Goal: Information Seeking & Learning: Learn about a topic

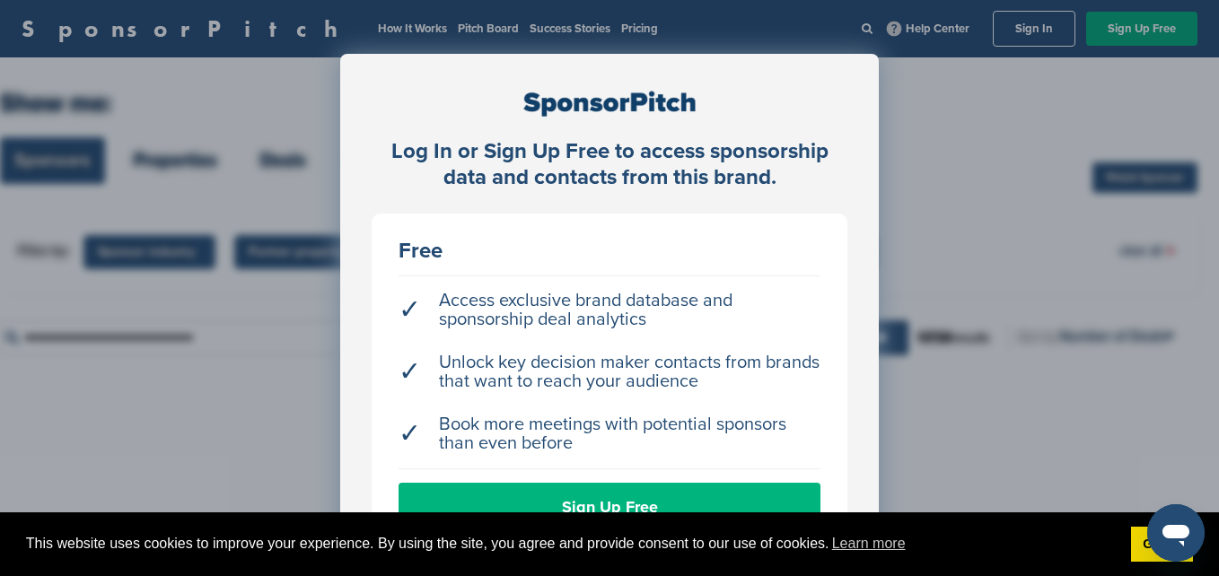
click at [739, 483] on link "Sign Up Free" at bounding box center [610, 507] width 422 height 48
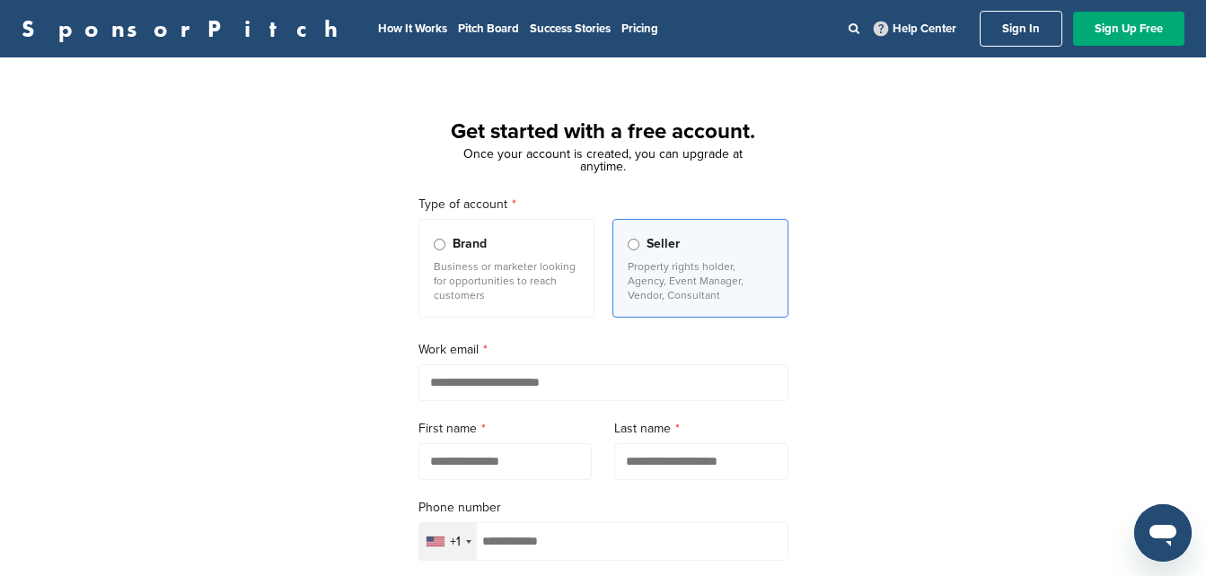
click at [1037, 30] on link "Sign In" at bounding box center [1020, 29] width 83 height 36
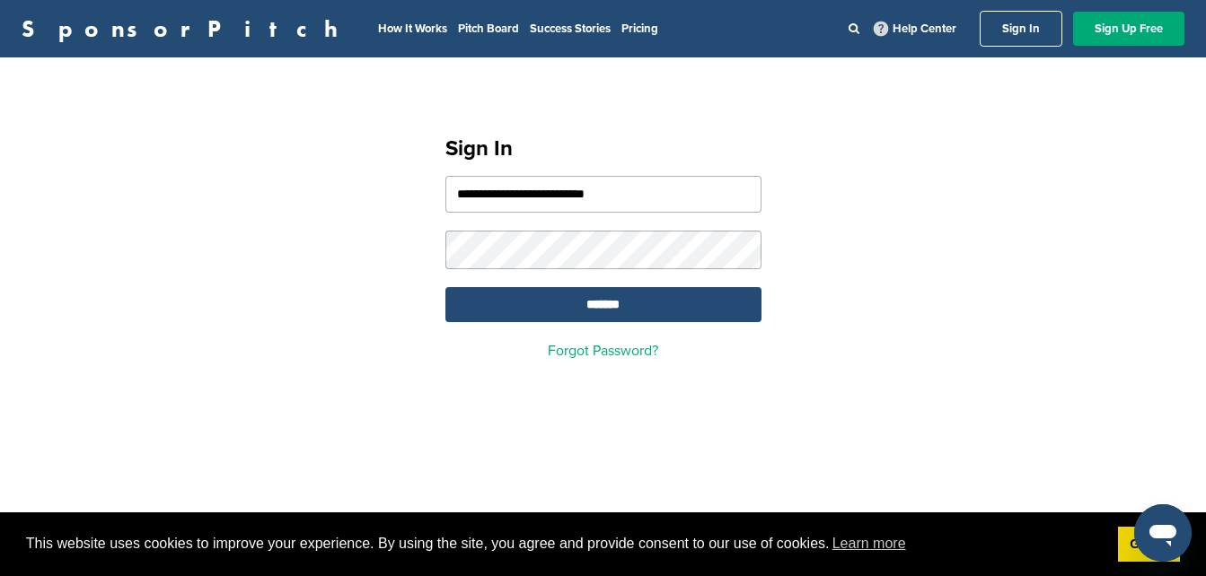
click at [534, 286] on form "**********" at bounding box center [603, 249] width 316 height 146
click at [519, 313] on input "*******" at bounding box center [603, 304] width 316 height 35
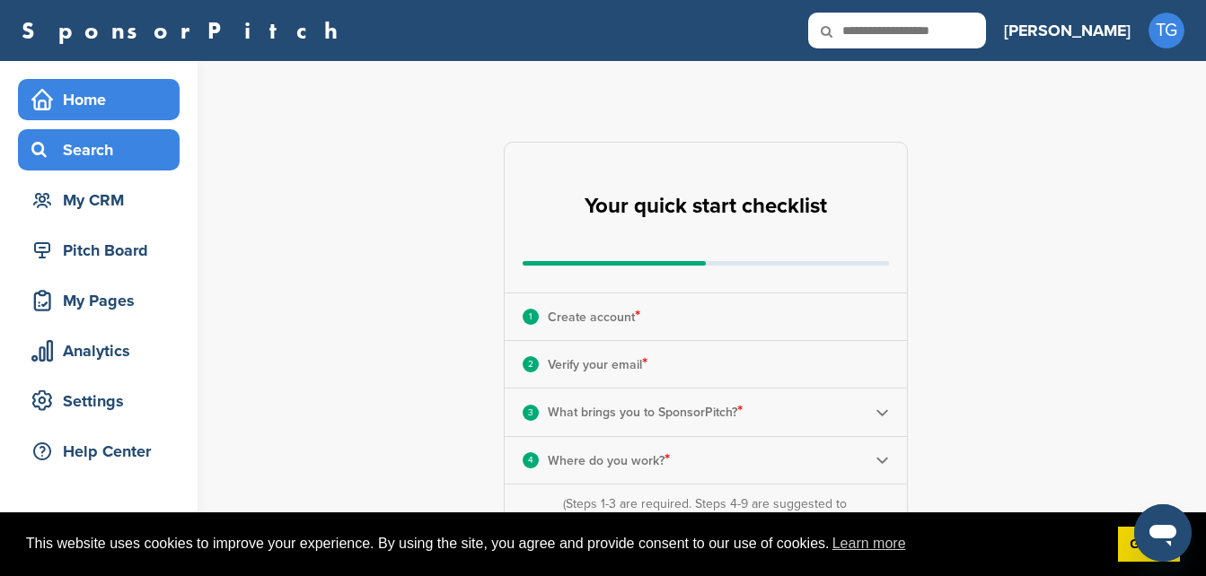
click at [41, 151] on icon at bounding box center [42, 150] width 22 height 16
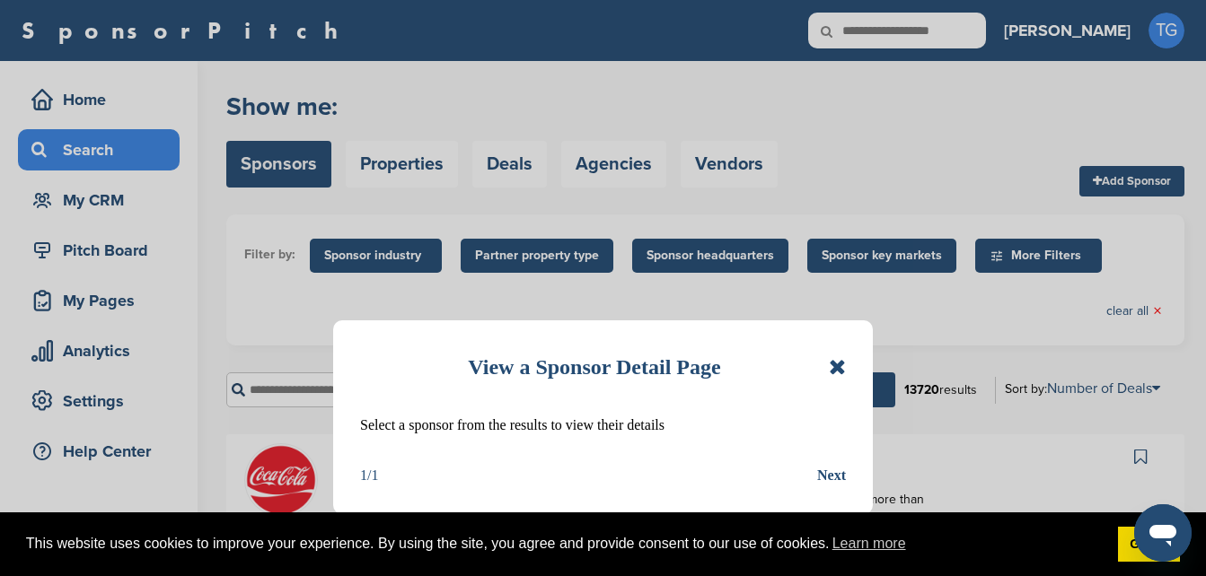
click at [842, 370] on icon at bounding box center [837, 367] width 17 height 22
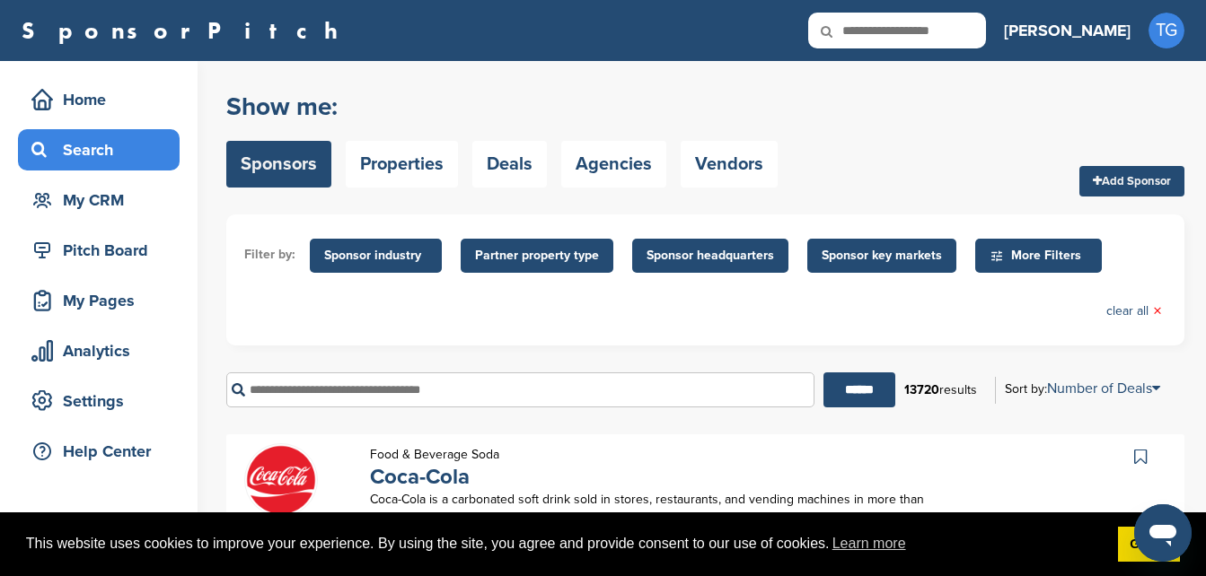
click at [856, 256] on span "Sponsor key markets" at bounding box center [881, 256] width 120 height 20
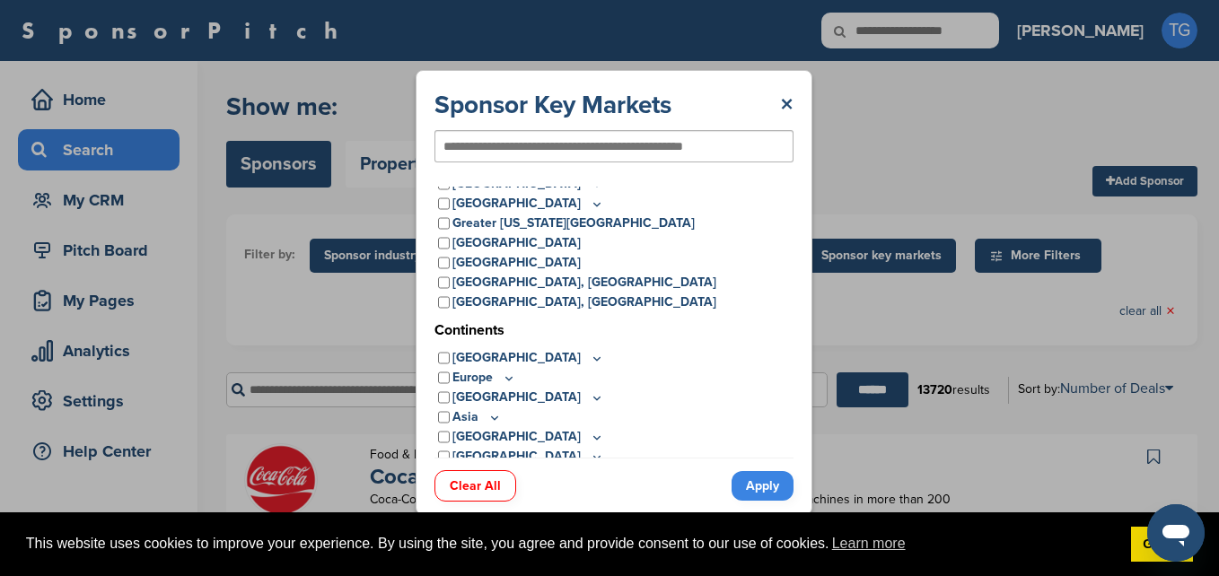
scroll to position [50, 0]
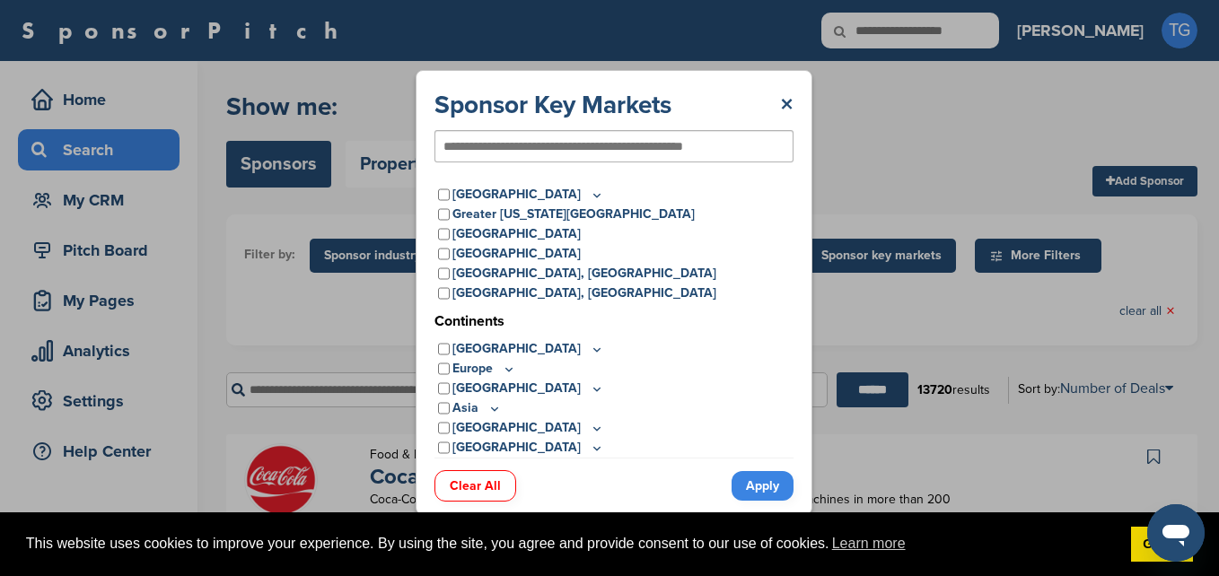
click at [502, 371] on icon at bounding box center [509, 369] width 14 height 15
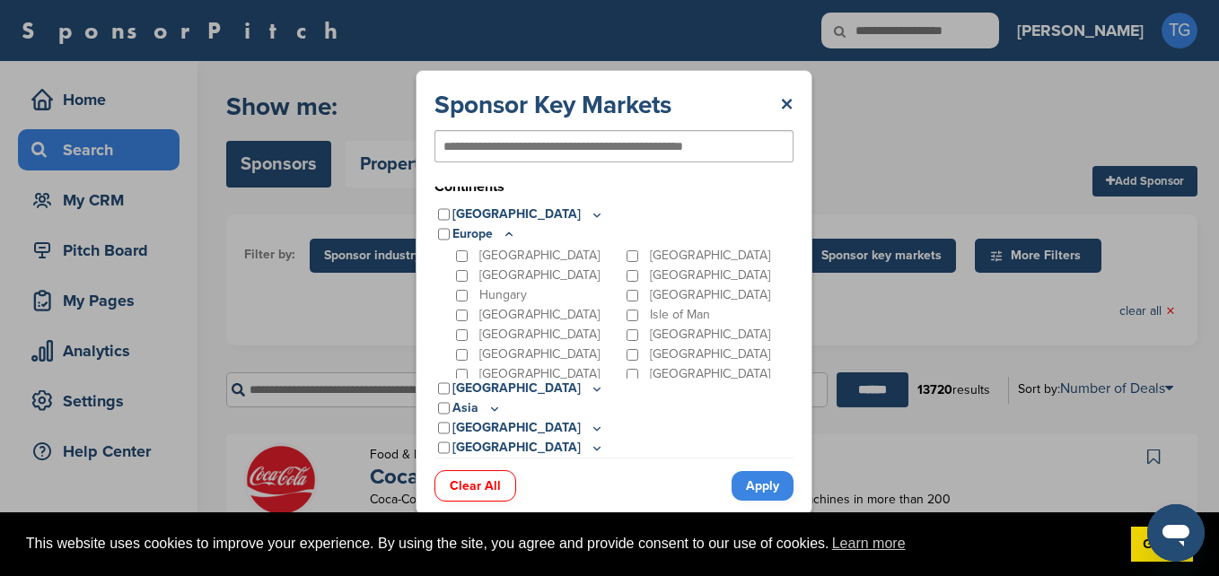
scroll to position [181, 0]
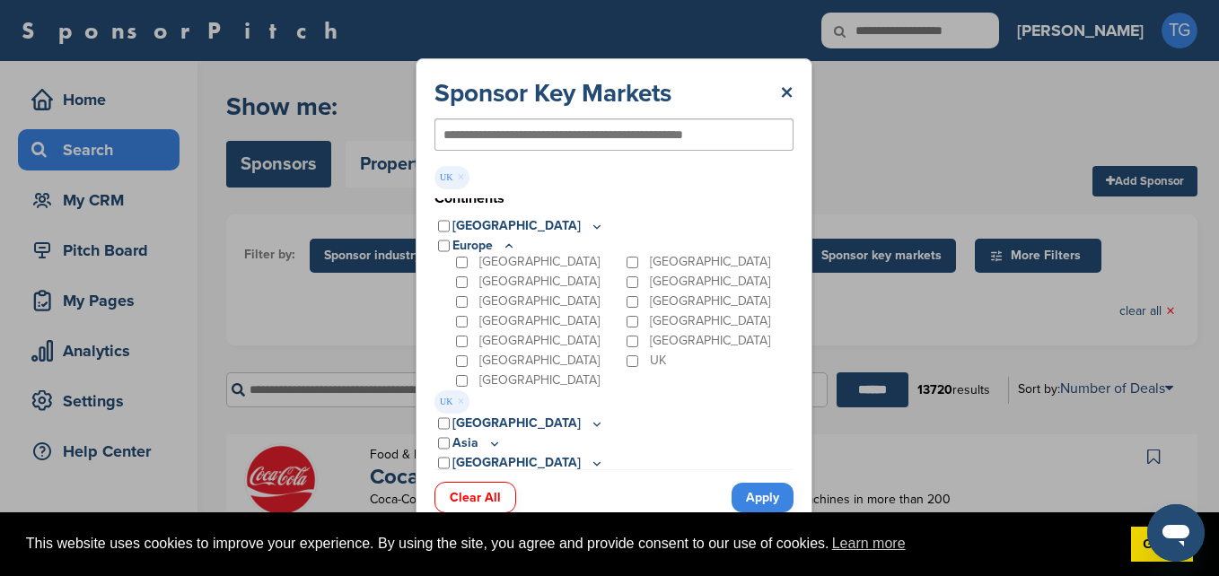
click at [768, 496] on link "Apply" at bounding box center [763, 498] width 62 height 30
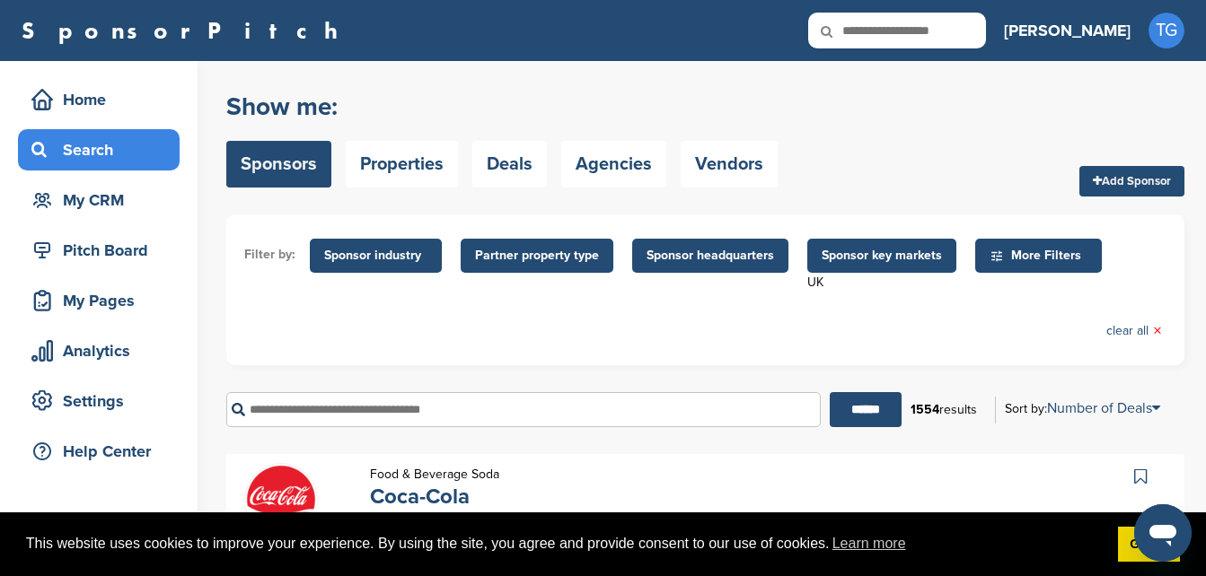
click at [373, 263] on span "Sponsor industry" at bounding box center [375, 256] width 103 height 20
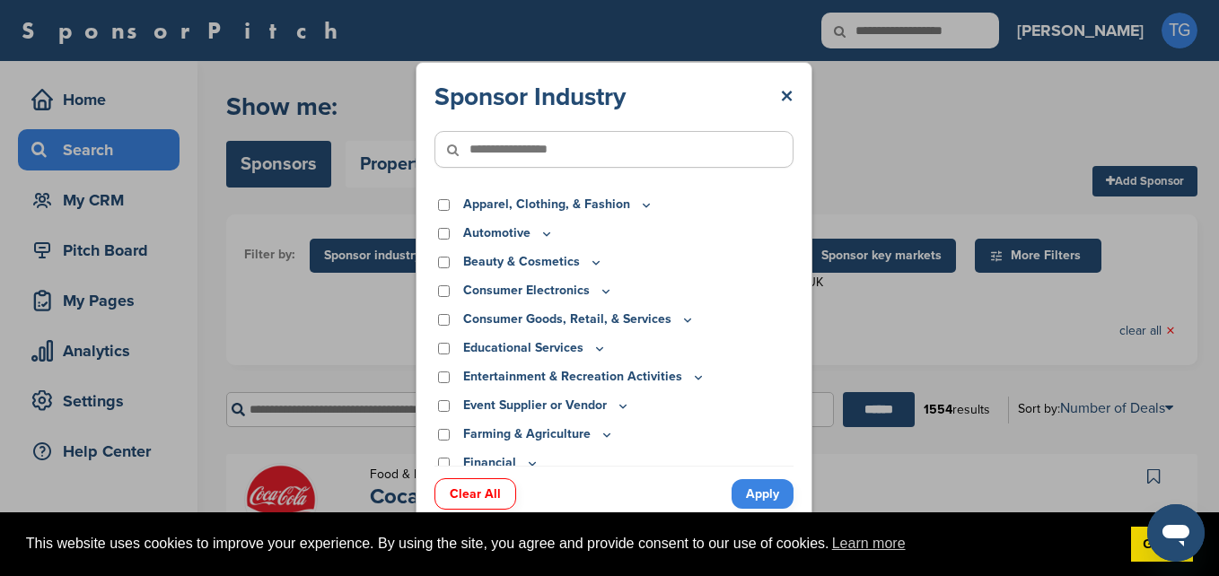
click at [595, 154] on input"] "text" at bounding box center [613, 149] width 359 height 37
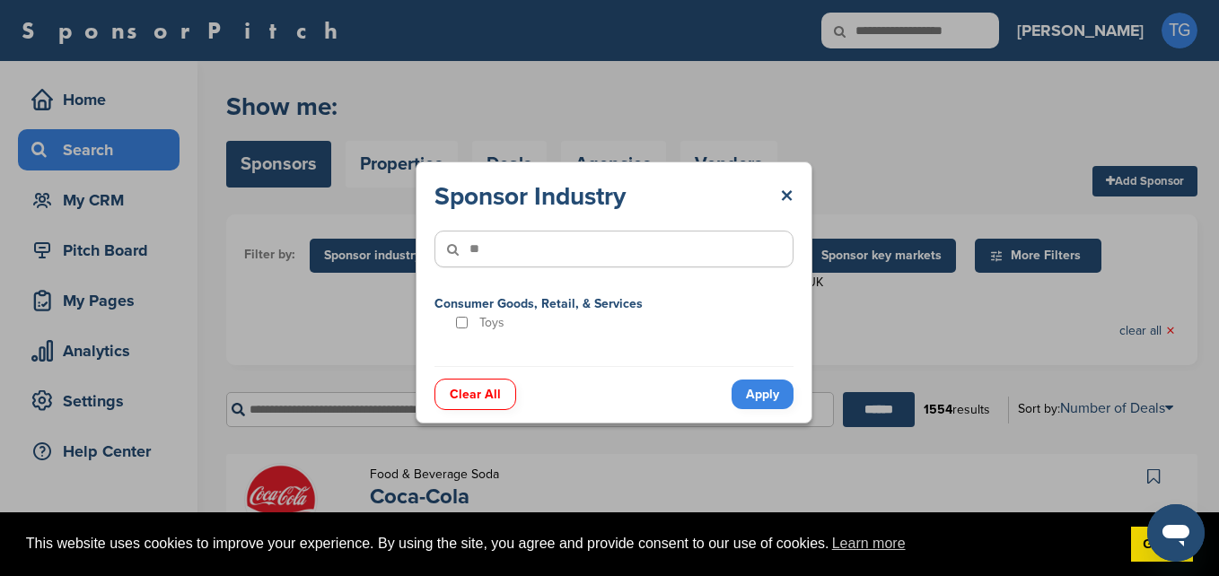
type input"] "*"
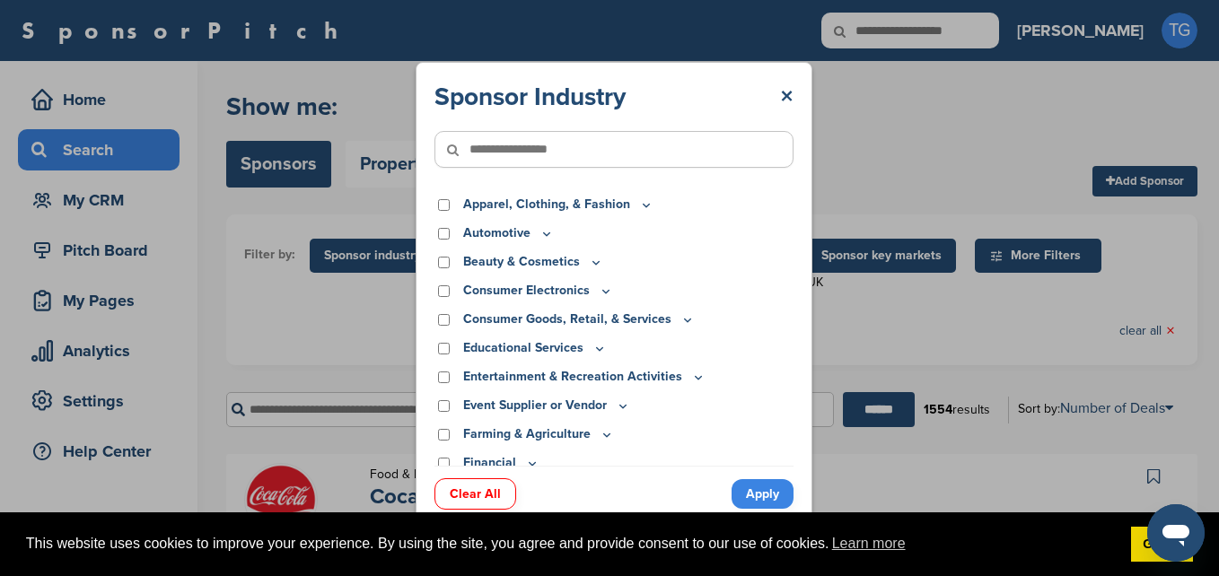
click at [686, 323] on icon at bounding box center [687, 319] width 14 height 15
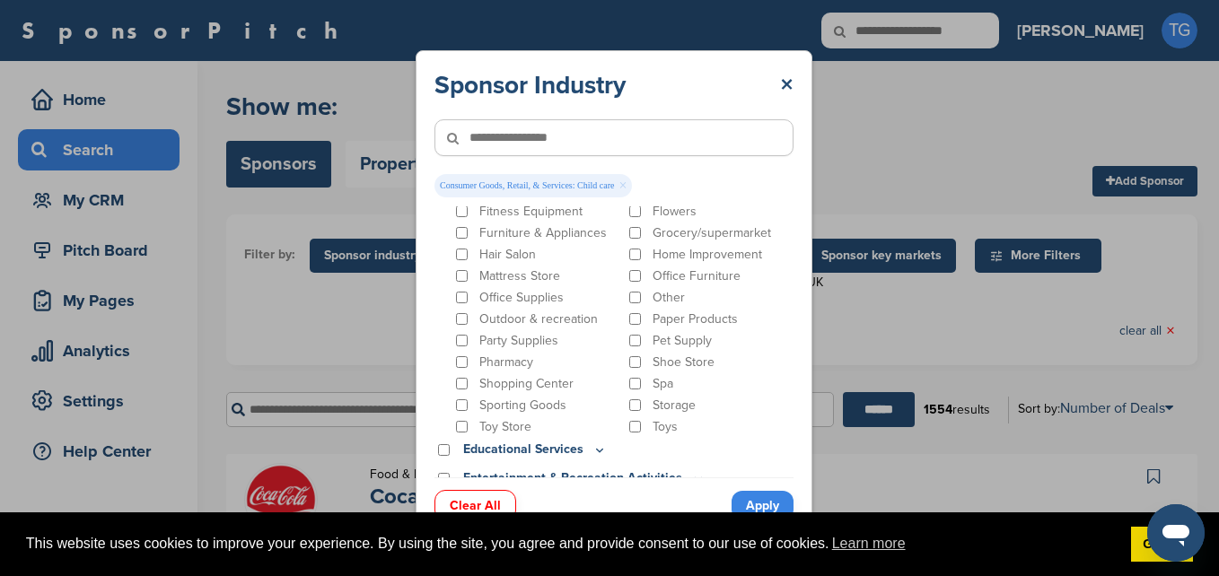
scroll to position [298, 0]
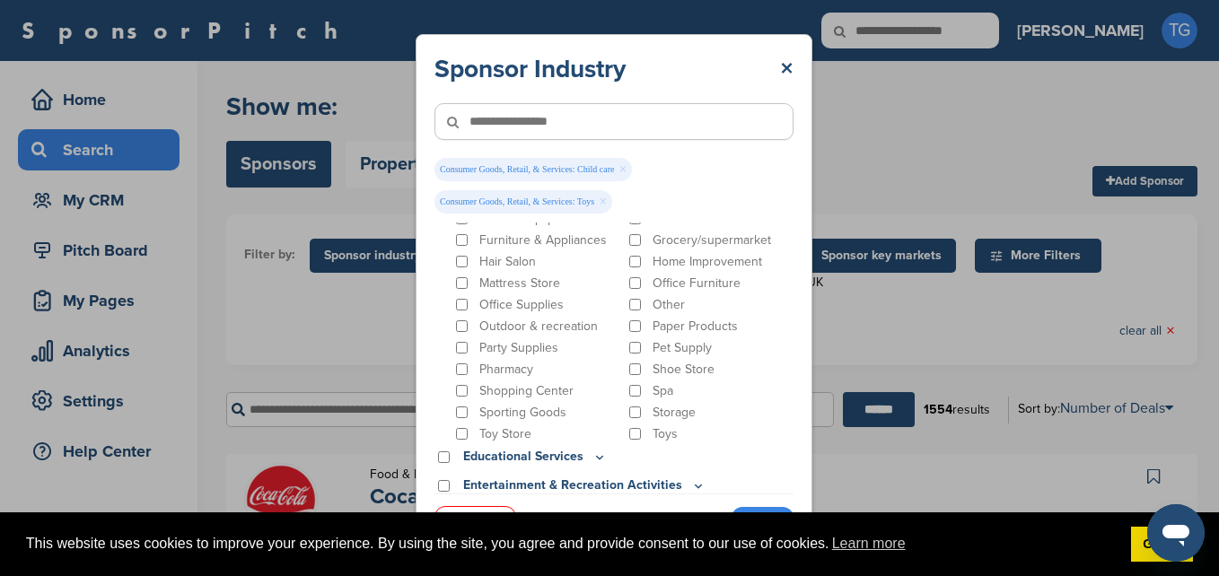
click at [475, 435] on div "Toy Store" at bounding box center [536, 434] width 169 height 17
click at [468, 435] on div "Toy Store" at bounding box center [536, 434] width 169 height 17
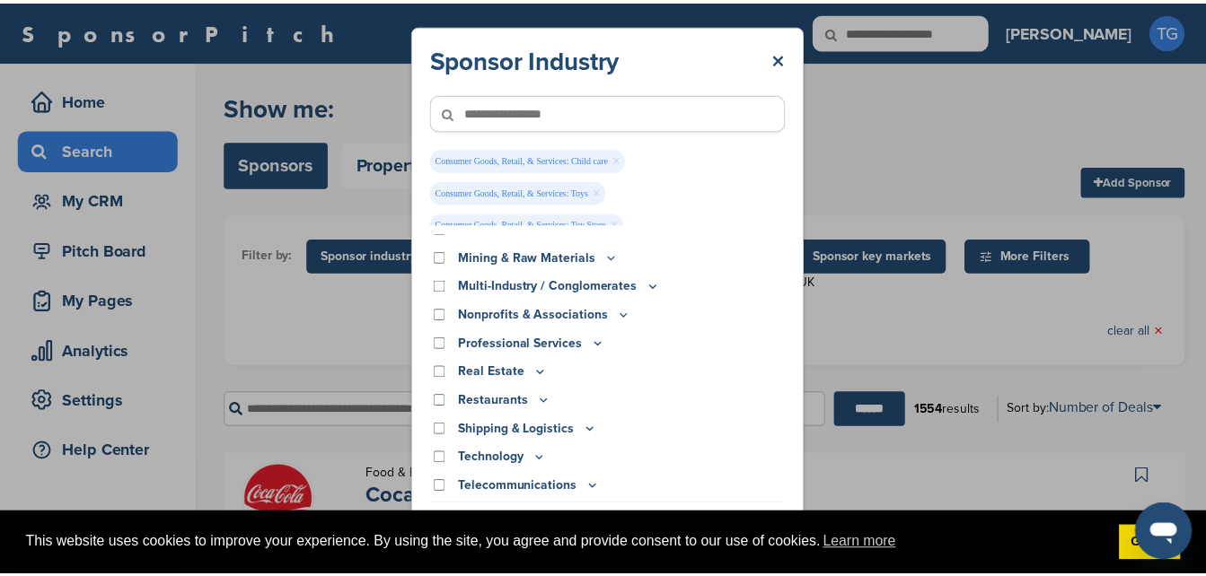
scroll to position [936, 0]
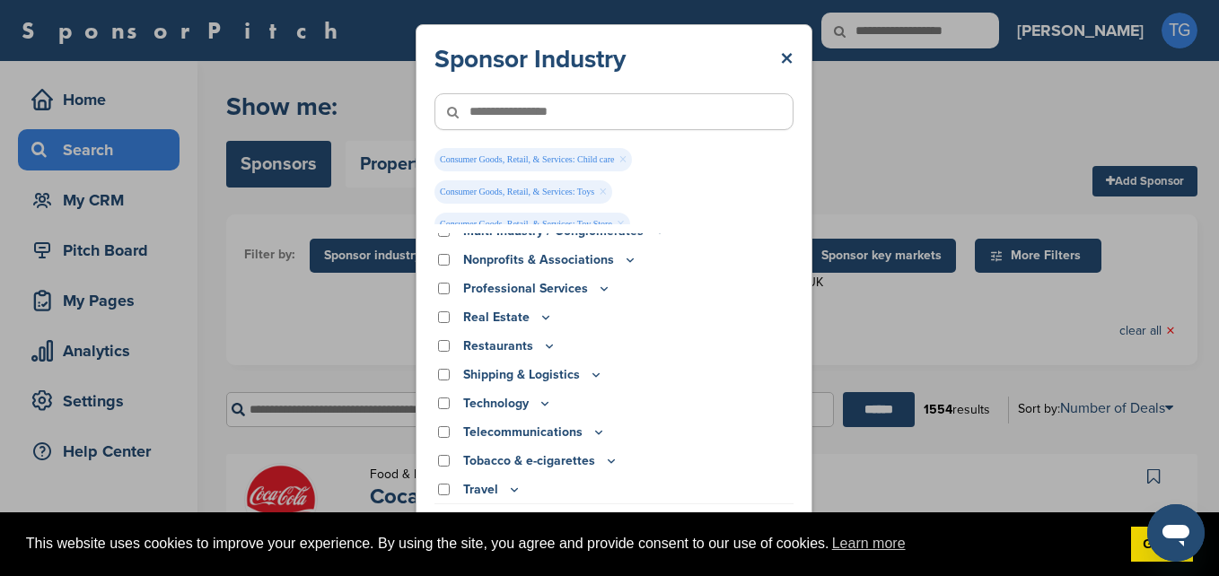
drag, startPoint x: 803, startPoint y: 472, endPoint x: 793, endPoint y: 347, distance: 126.1
click at [792, 347] on div "Sponsor Industry × Consumer Goods, Retail, & Services: Child care × Consumer Go…" at bounding box center [614, 293] width 397 height 538
drag, startPoint x: 793, startPoint y: 347, endPoint x: 797, endPoint y: 157, distance: 189.5
click at [797, 157] on div "Sponsor Industry × Consumer Goods, Retail, & Services: Child care × Consumer Go…" at bounding box center [614, 293] width 397 height 538
click at [789, 55] on link "×" at bounding box center [786, 59] width 13 height 32
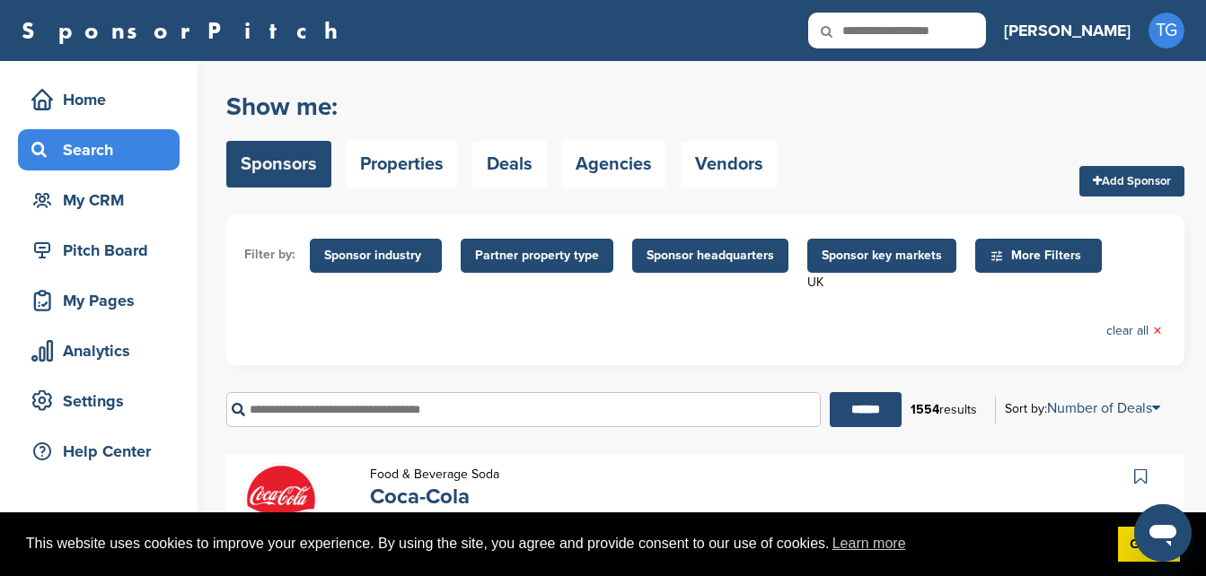
click at [422, 246] on span "Sponsor industry" at bounding box center [375, 256] width 103 height 20
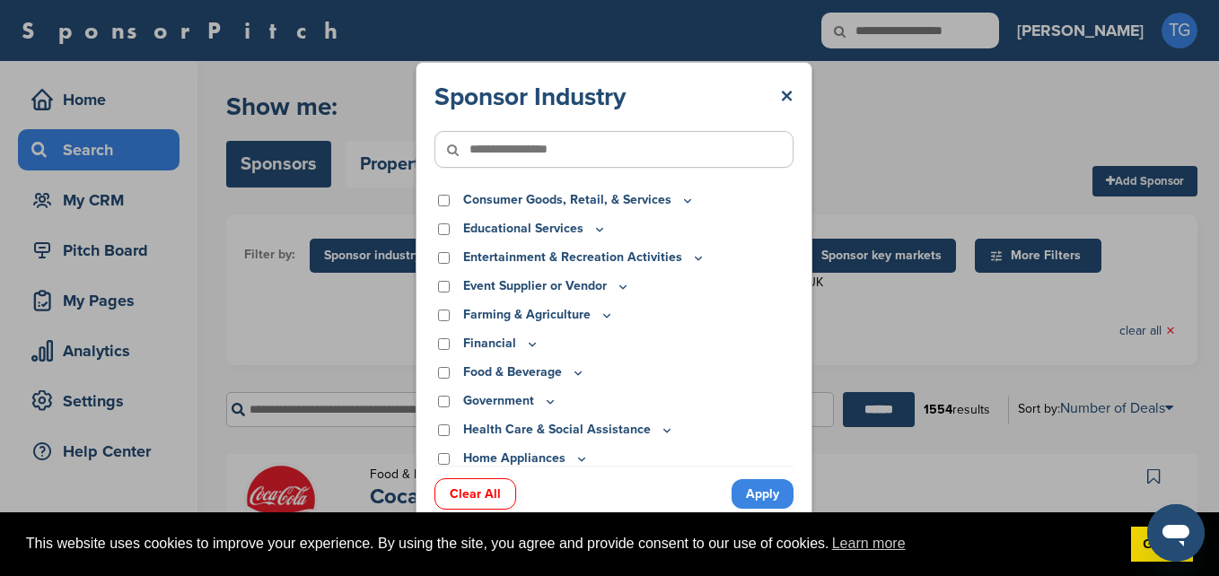
scroll to position [90, 0]
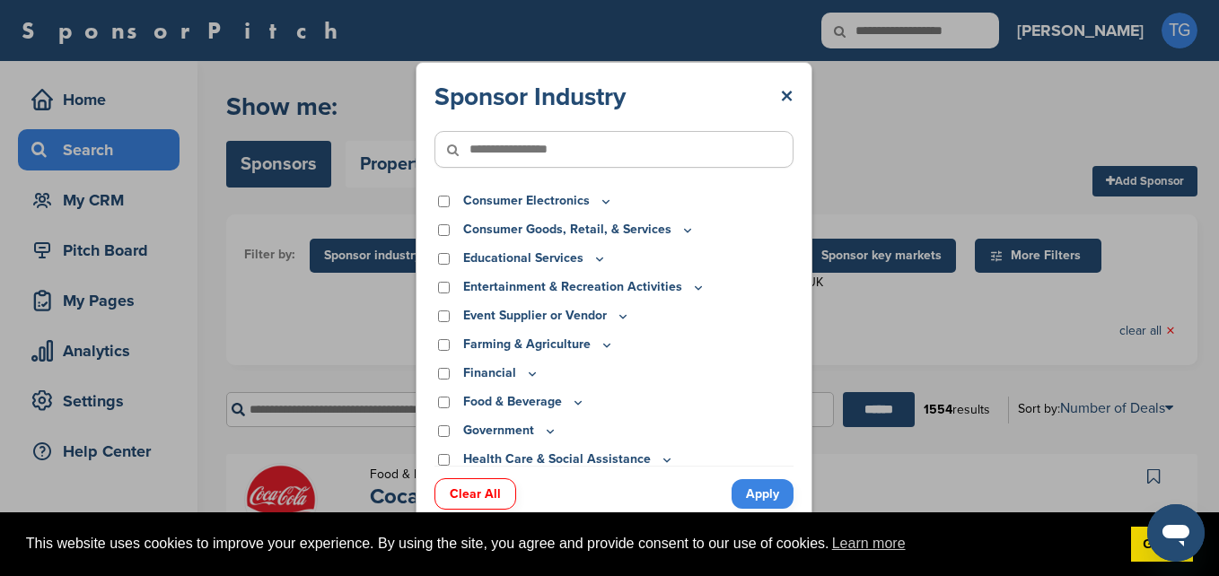
click at [680, 231] on icon at bounding box center [687, 230] width 14 height 15
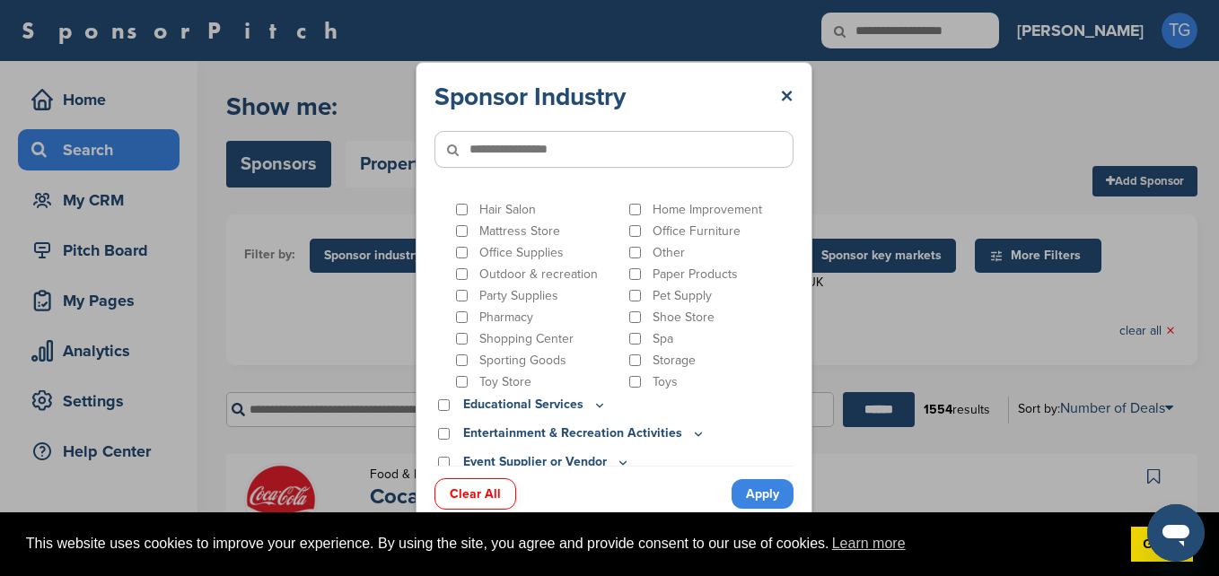
scroll to position [336, 0]
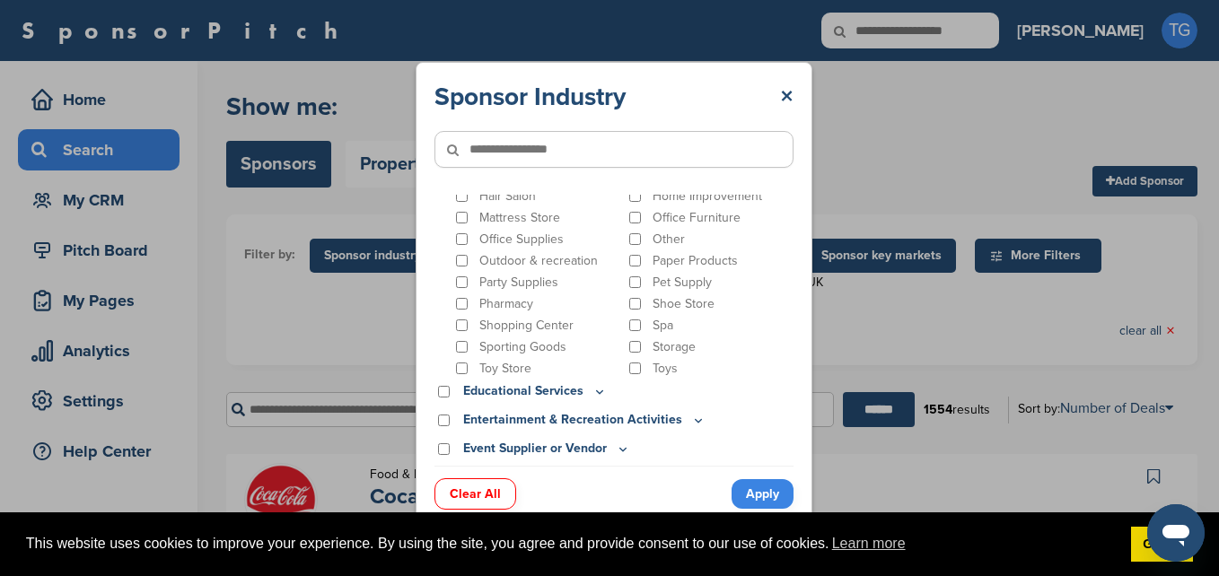
click at [641, 367] on div "Toys" at bounding box center [710, 368] width 169 height 17
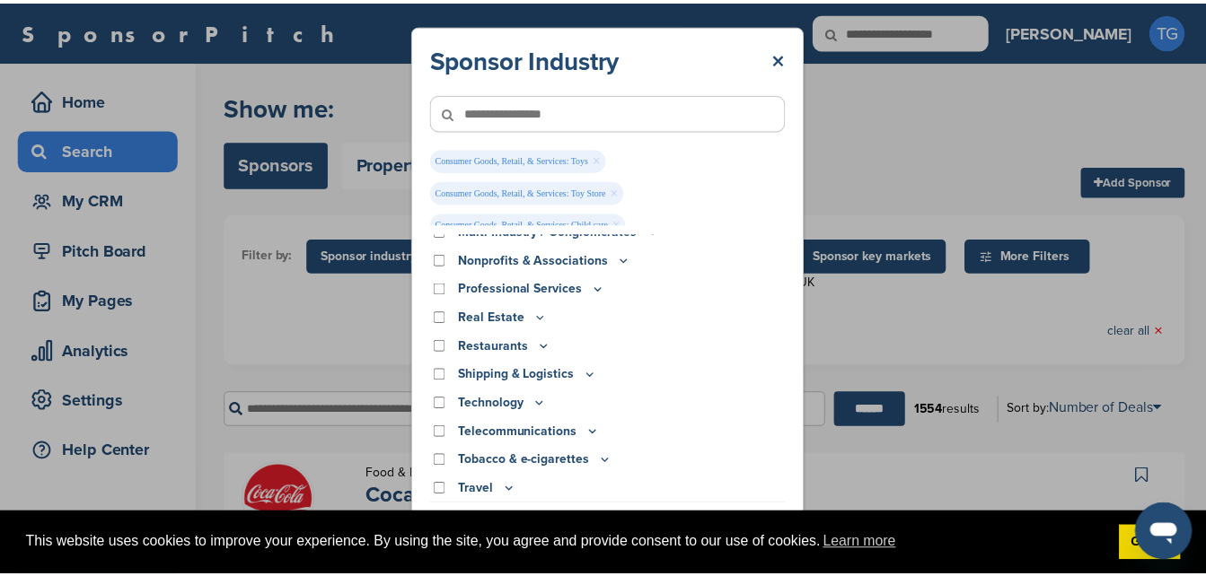
scroll to position [12, 0]
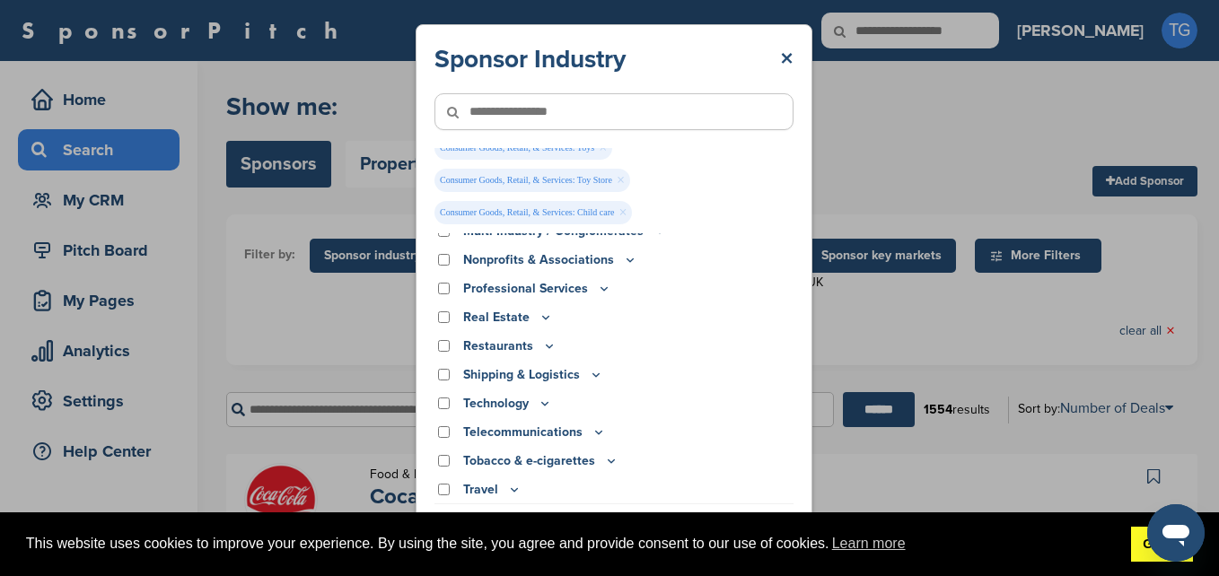
click at [1139, 553] on link "Got it!" at bounding box center [1162, 545] width 62 height 36
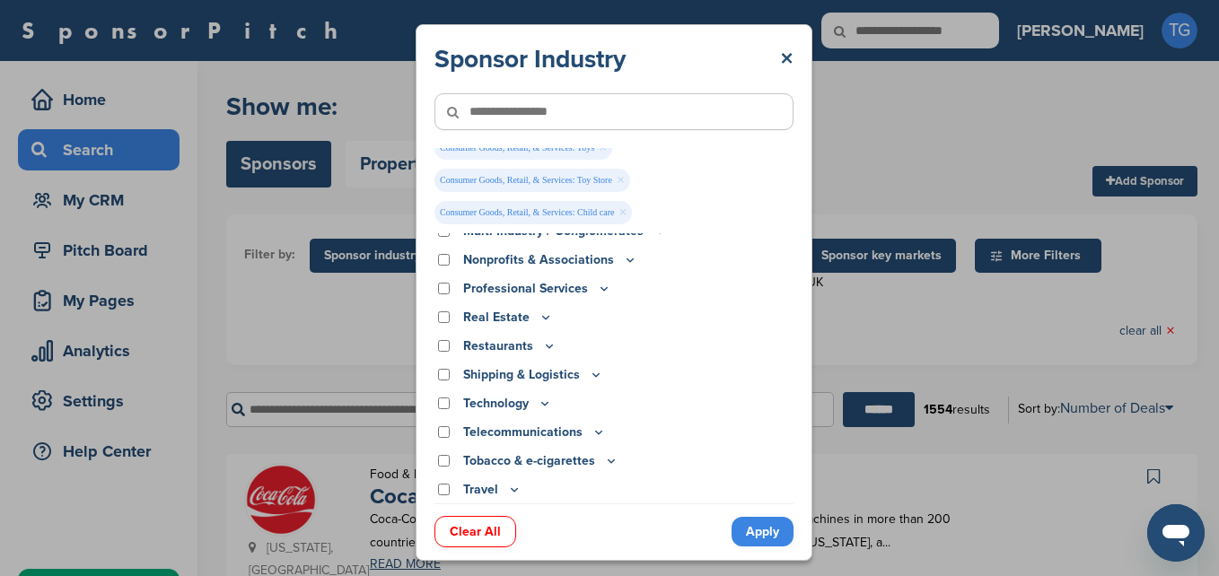
click at [743, 535] on link "Apply" at bounding box center [763, 532] width 62 height 30
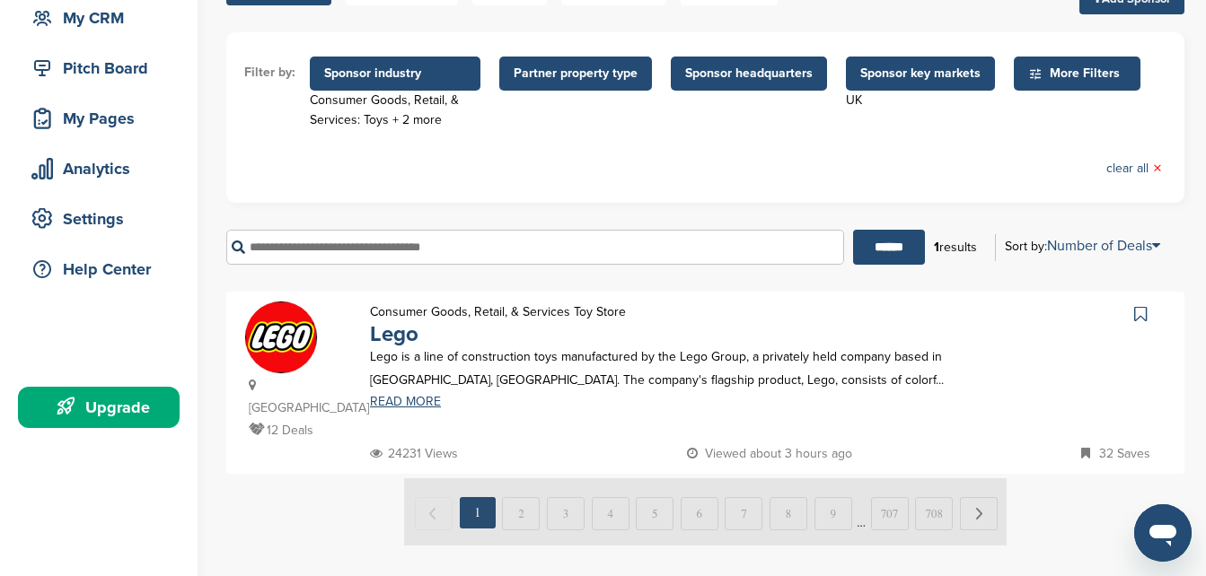
scroll to position [180, 0]
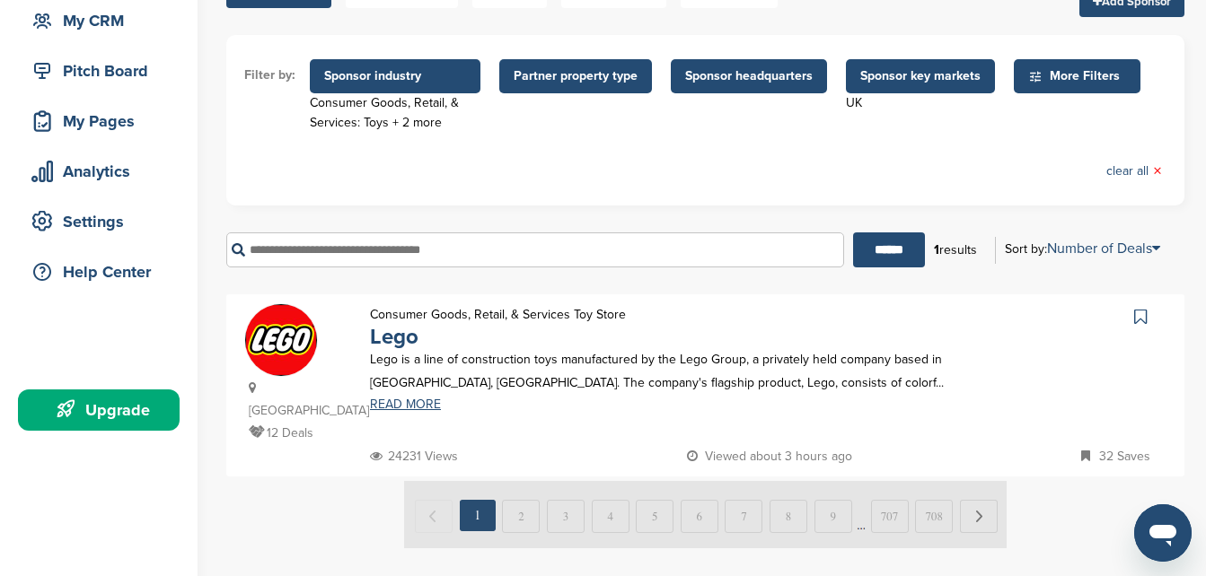
click at [434, 93] on div "Consumer Goods, Retail, & Services: Toys + 2 more" at bounding box center [395, 112] width 171 height 39
click at [431, 80] on span "Sponsor industry" at bounding box center [395, 76] width 142 height 20
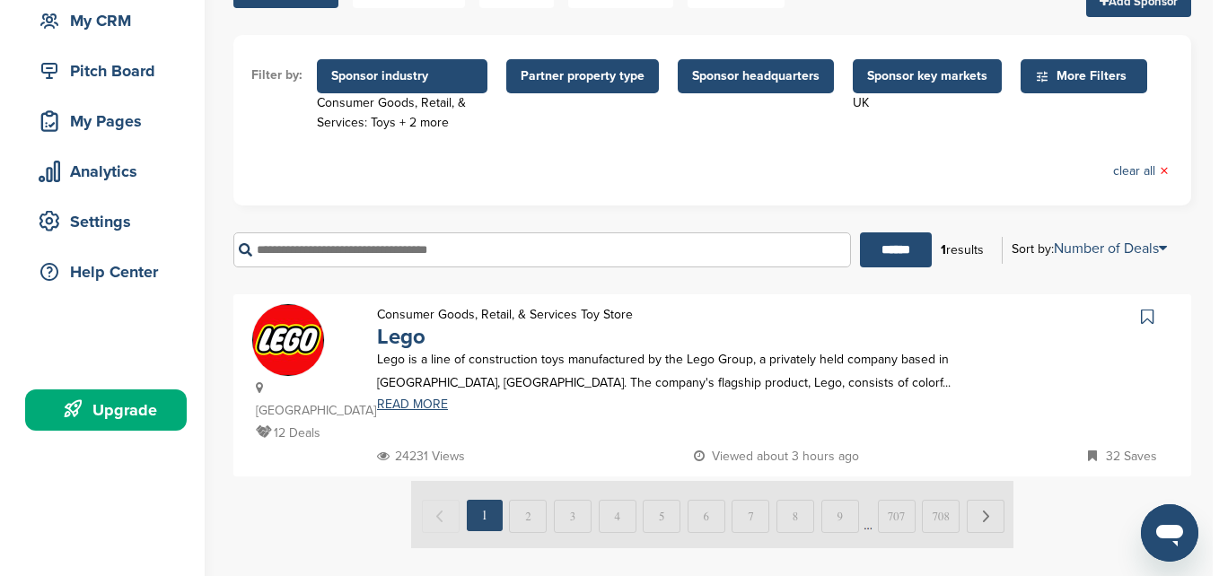
scroll to position [0, 0]
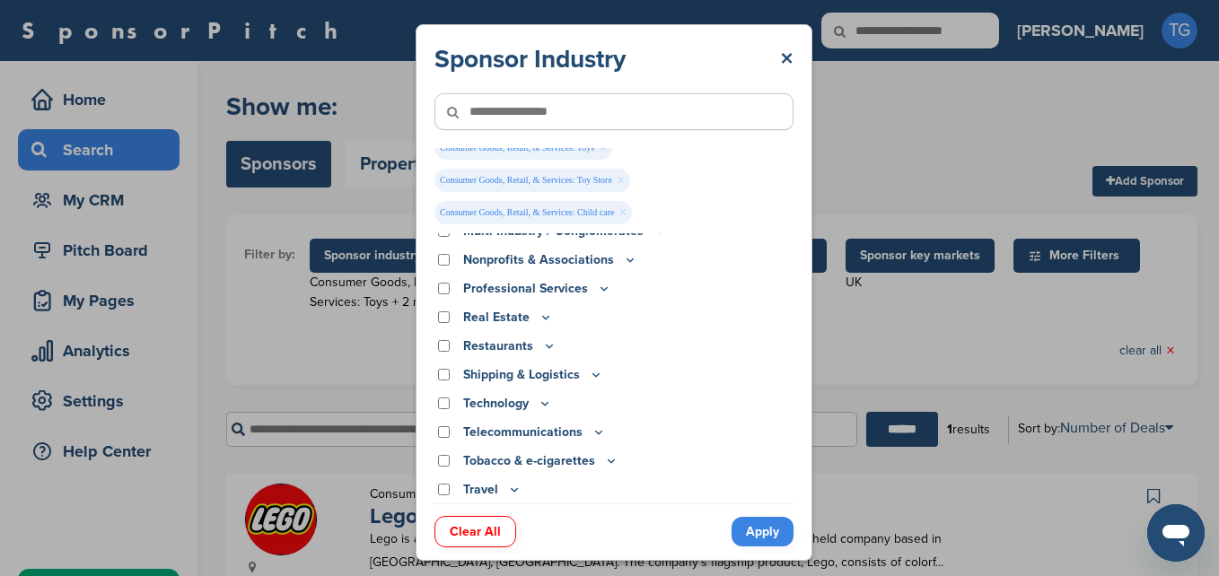
click at [622, 212] on link "×" at bounding box center [623, 213] width 8 height 20
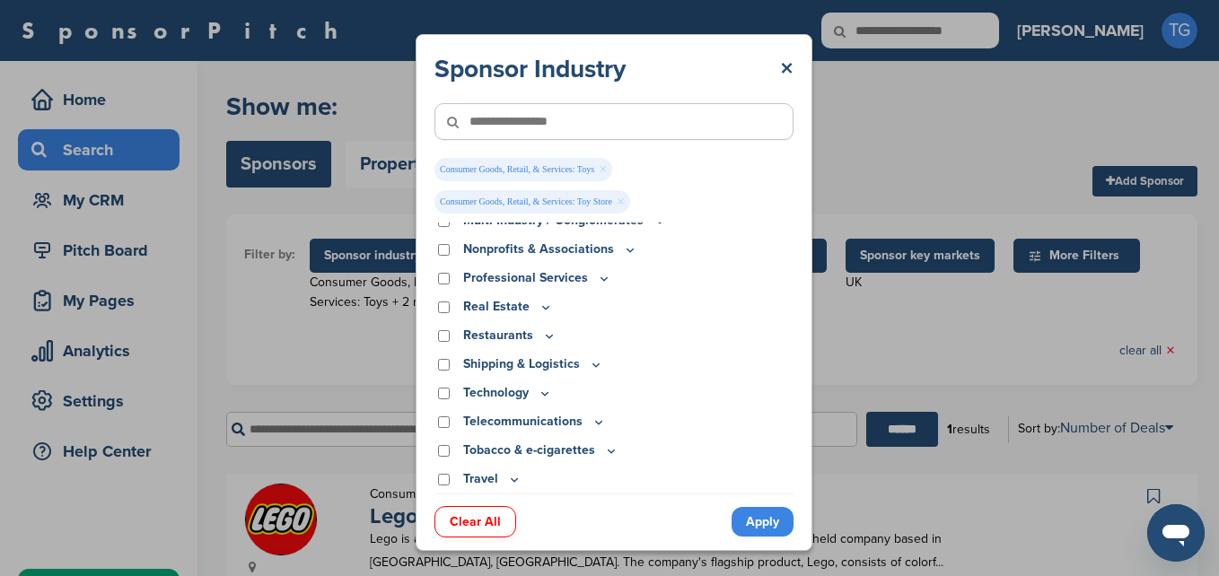
click at [752, 512] on link "Apply" at bounding box center [763, 522] width 62 height 30
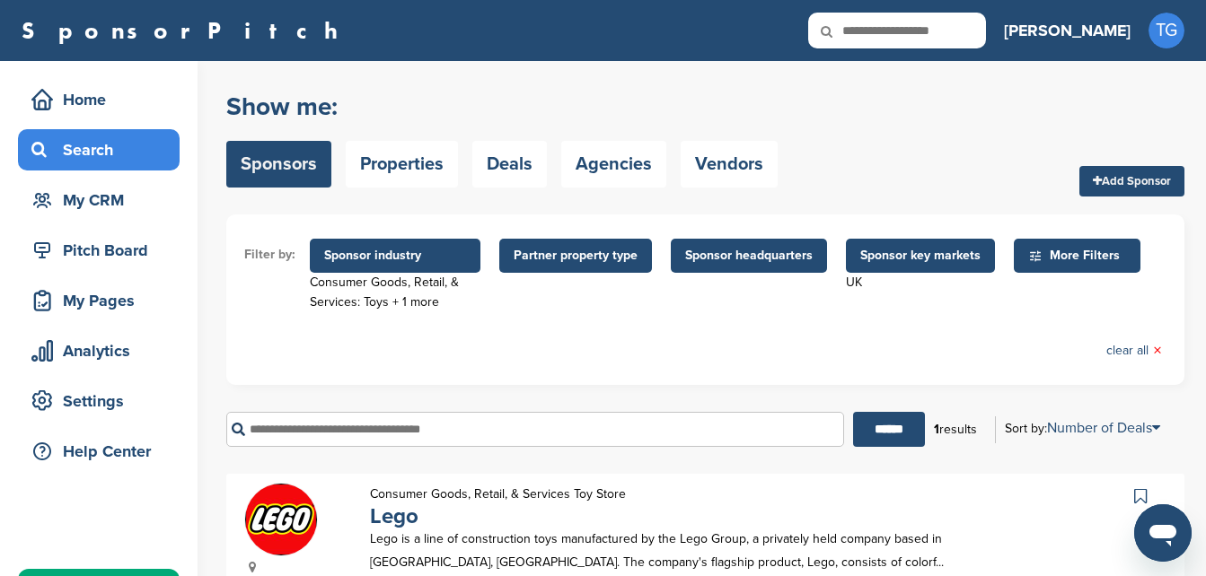
click at [407, 265] on span "Sponsor industry" at bounding box center [395, 256] width 142 height 20
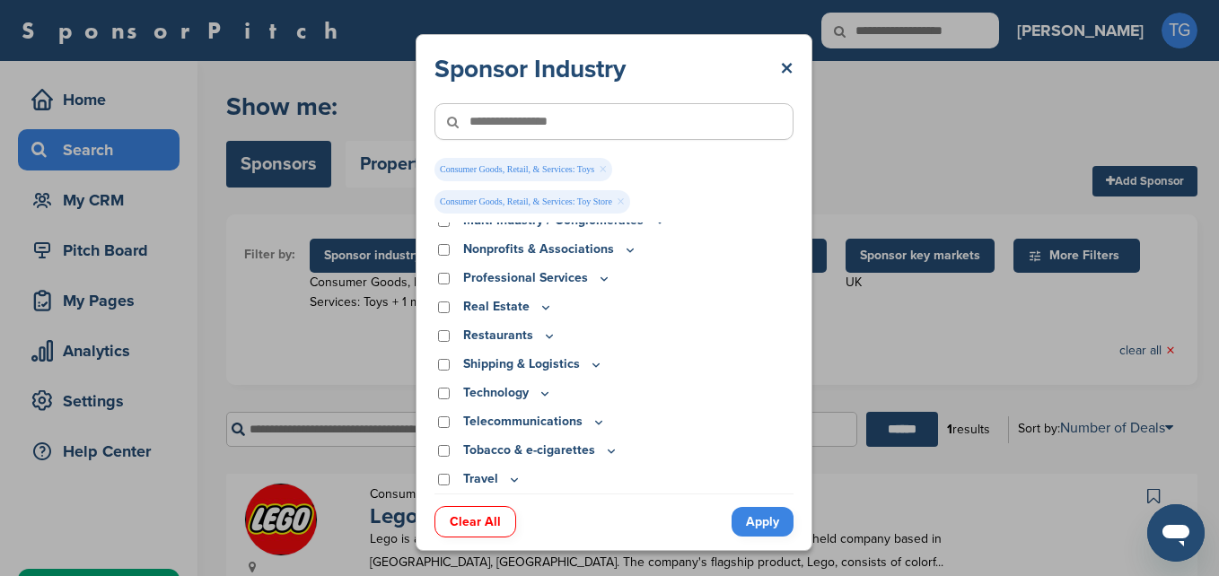
click at [621, 202] on link "×" at bounding box center [621, 202] width 8 height 20
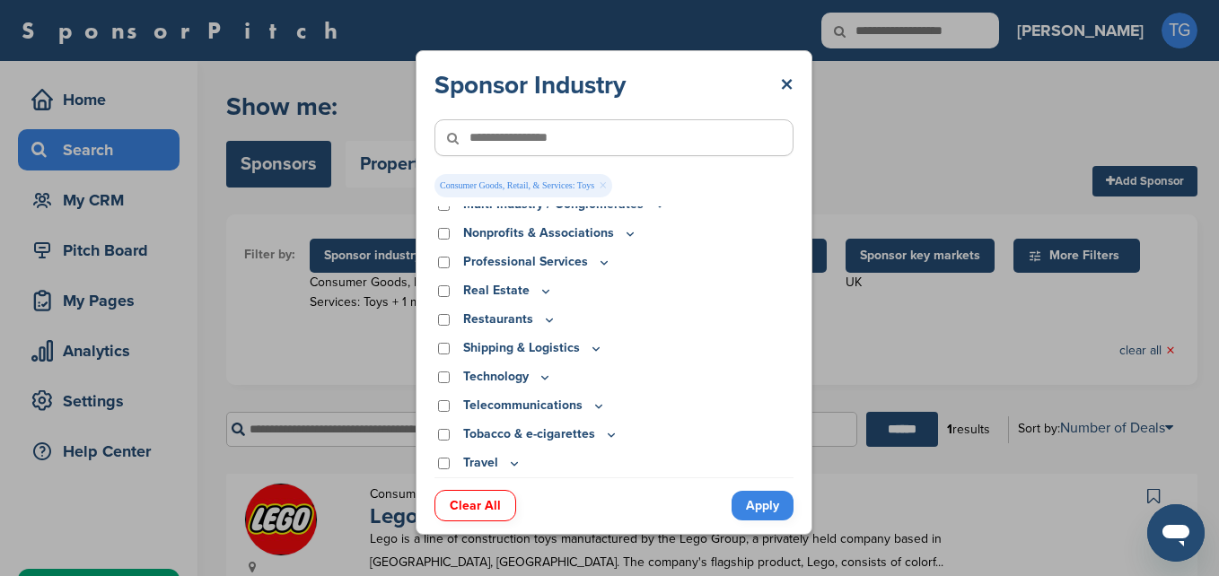
click at [755, 491] on link "Apply" at bounding box center [763, 506] width 62 height 30
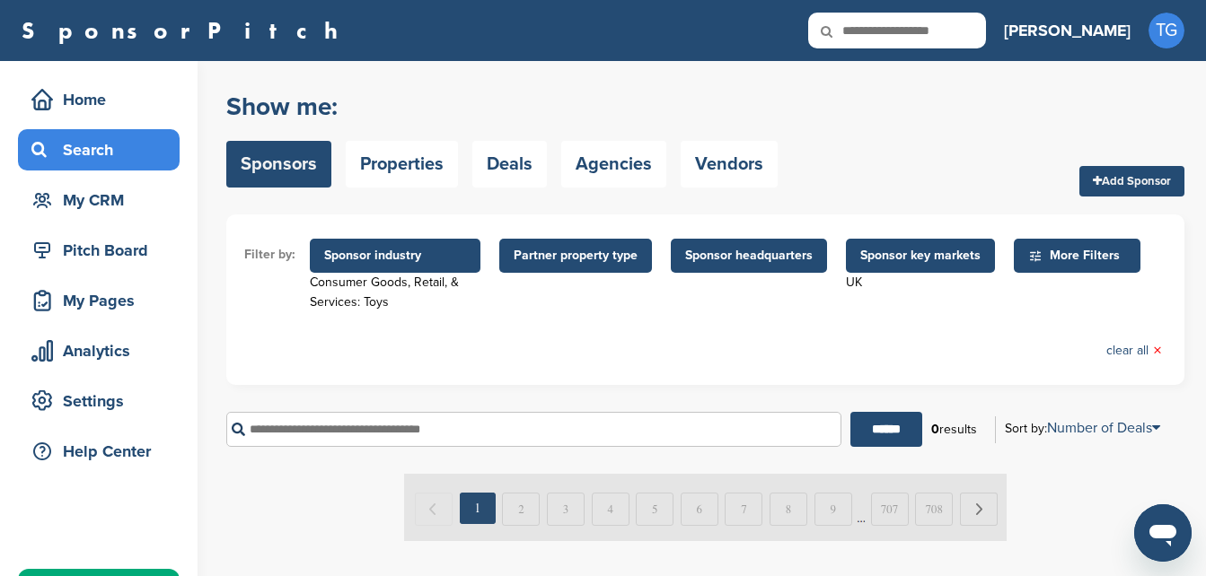
click at [426, 259] on span "Sponsor industry" at bounding box center [395, 256] width 142 height 20
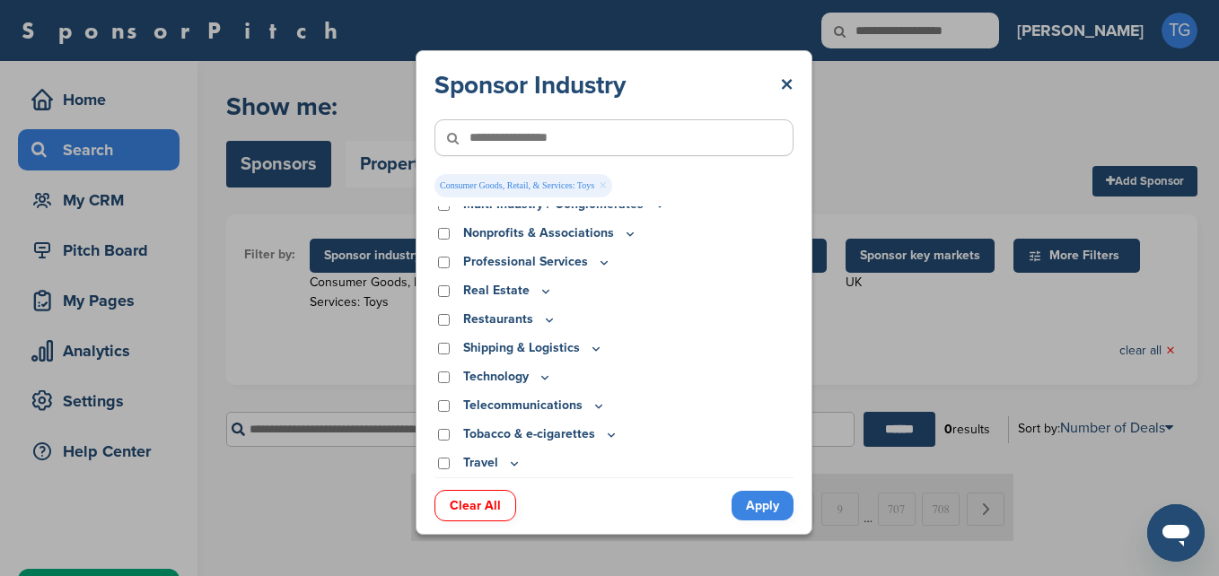
click at [604, 188] on link "×" at bounding box center [603, 186] width 8 height 20
